Goal: Task Accomplishment & Management: Complete application form

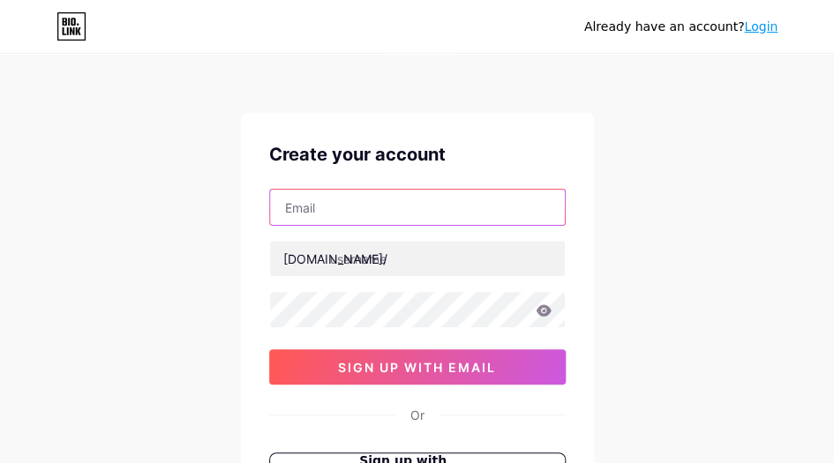
click at [350, 207] on input "text" at bounding box center [417, 207] width 295 height 35
paste input "[EMAIL_ADDRESS][DOMAIN_NAME]"
type input "[EMAIL_ADDRESS][DOMAIN_NAME]"
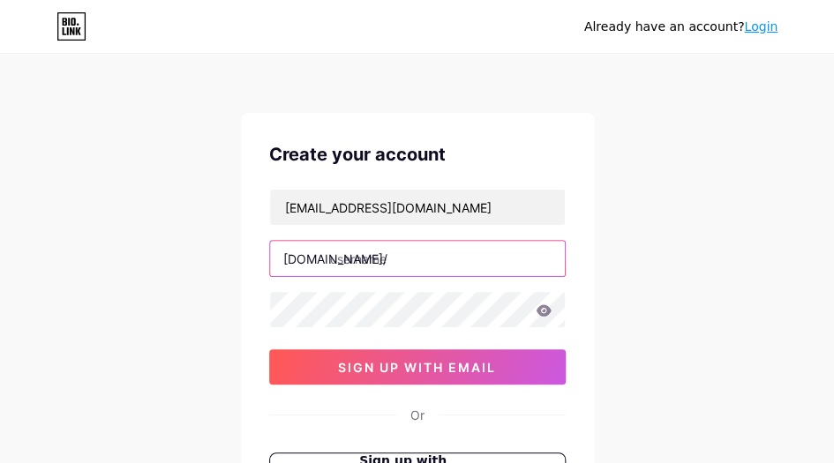
click at [476, 256] on input "text" at bounding box center [417, 258] width 295 height 35
paste input "fullsun"
type input "fullsun"
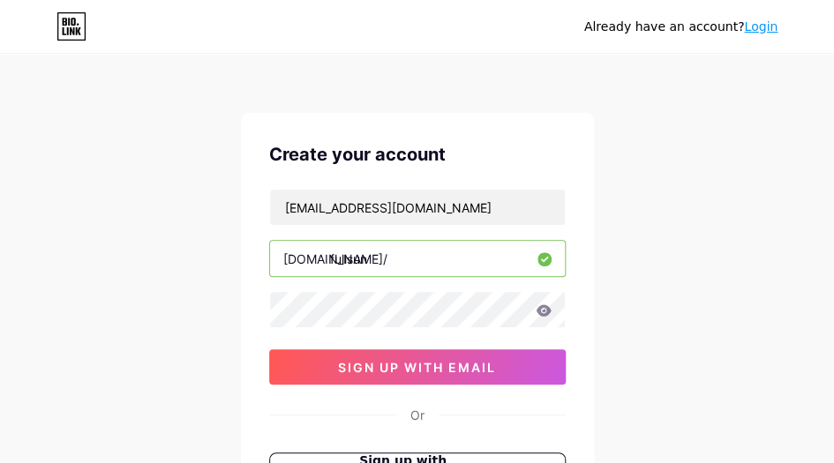
click at [639, 192] on div "Already have an account? Login Create your account [EMAIL_ADDRESS][DOMAIN_NAME]…" at bounding box center [417, 337] width 834 height 675
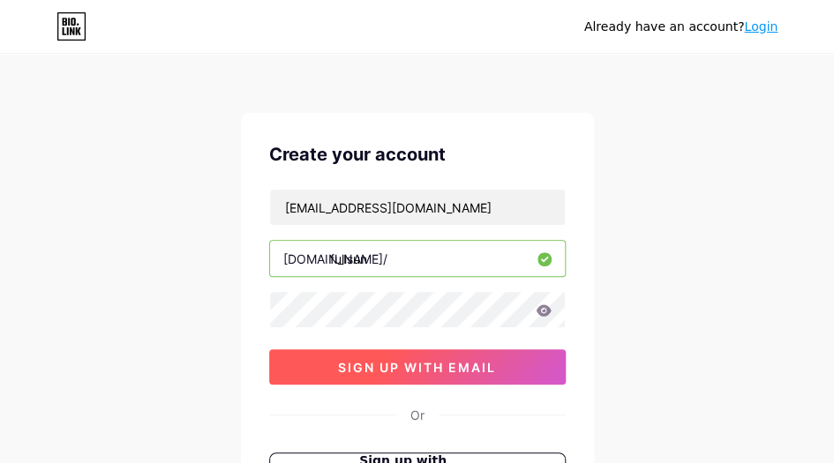
click at [405, 371] on span "sign up with email" at bounding box center [417, 367] width 158 height 15
